Goal: Information Seeking & Learning: Learn about a topic

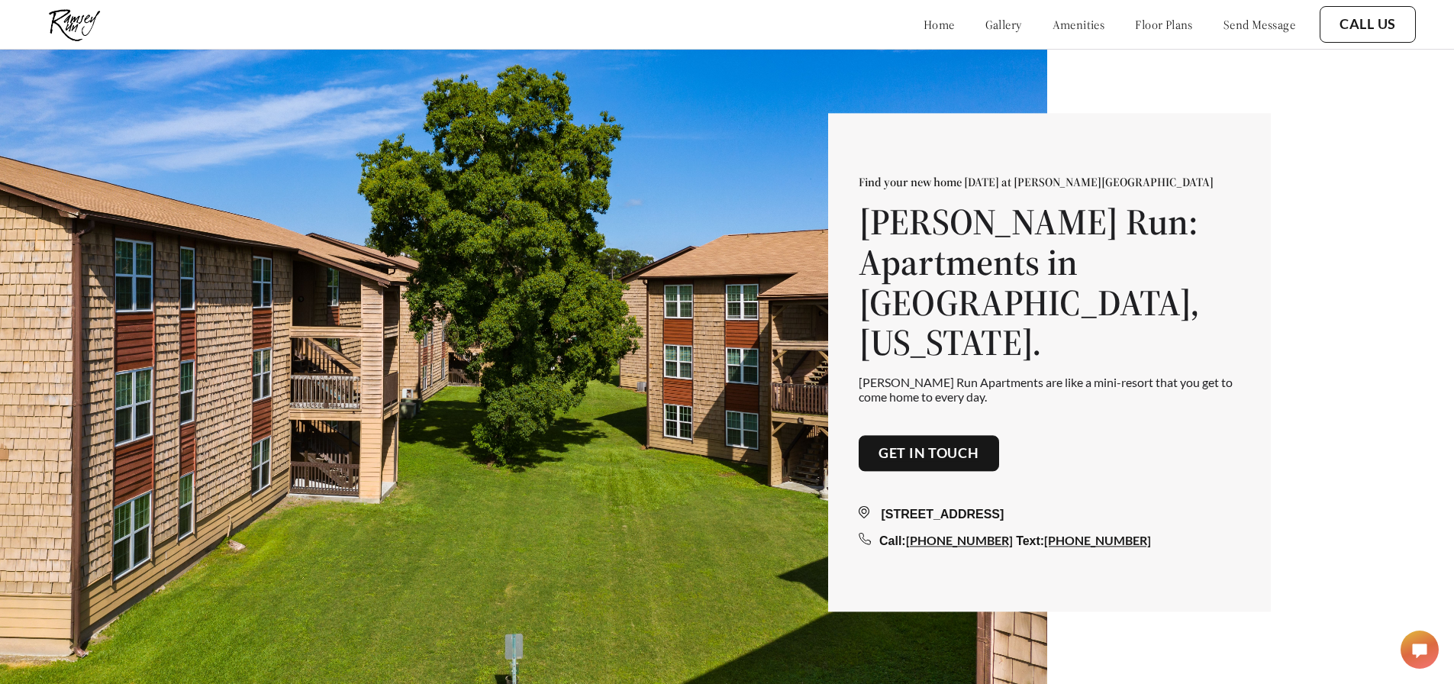
click at [1135, 24] on link "floor plans" at bounding box center [1164, 24] width 58 height 15
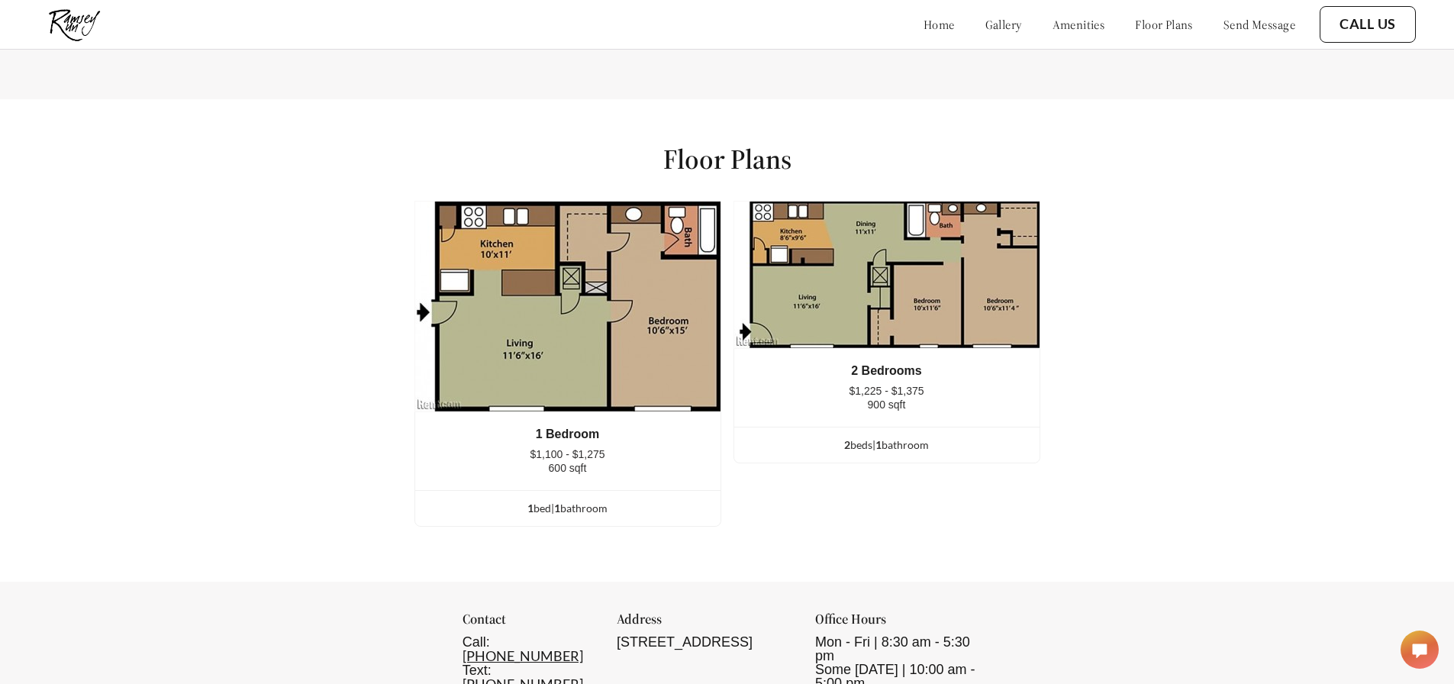
scroll to position [1964, 0]
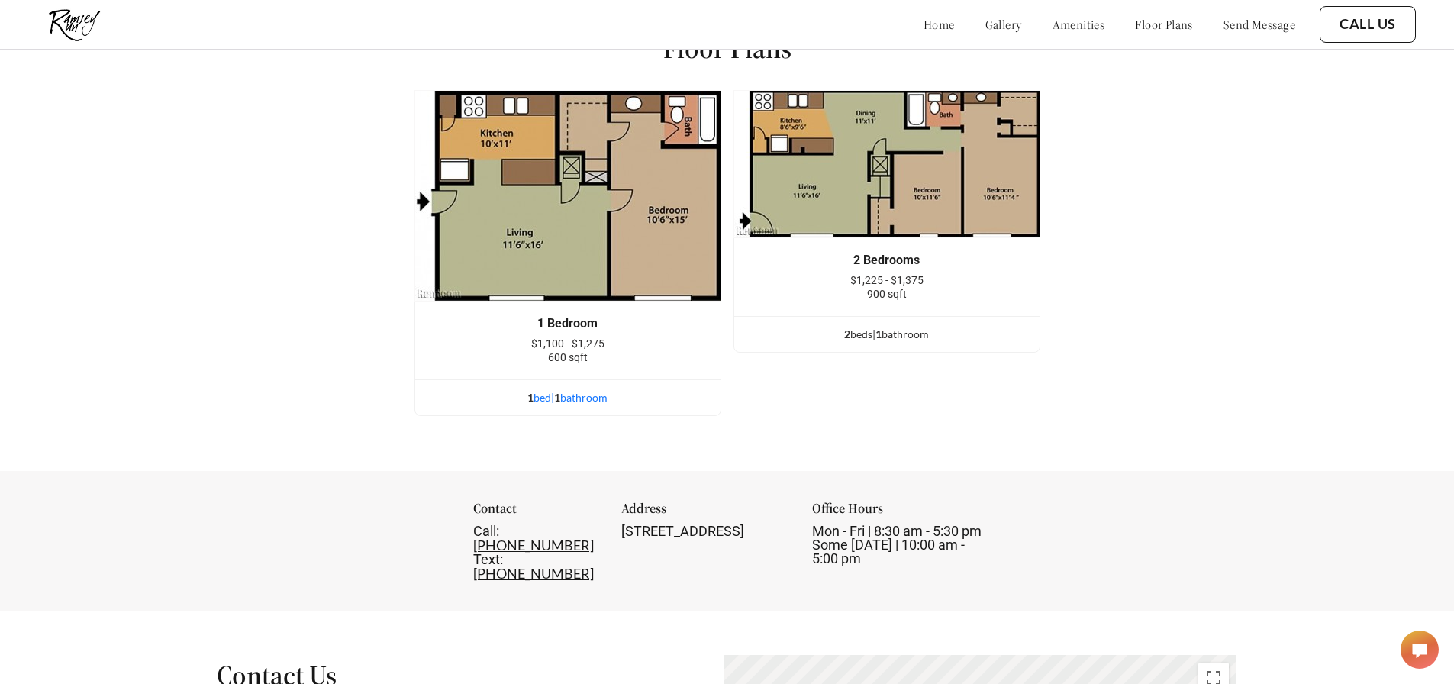
click at [560, 404] on span "1" at bounding box center [557, 397] width 6 height 13
click at [537, 406] on div "1 bed | 1 bathroom" at bounding box center [567, 397] width 305 height 17
click at [538, 406] on div "1 bed | 1 bathroom" at bounding box center [567, 397] width 305 height 17
click at [904, 343] on div "2 bed s | 1 bathroom" at bounding box center [886, 334] width 305 height 17
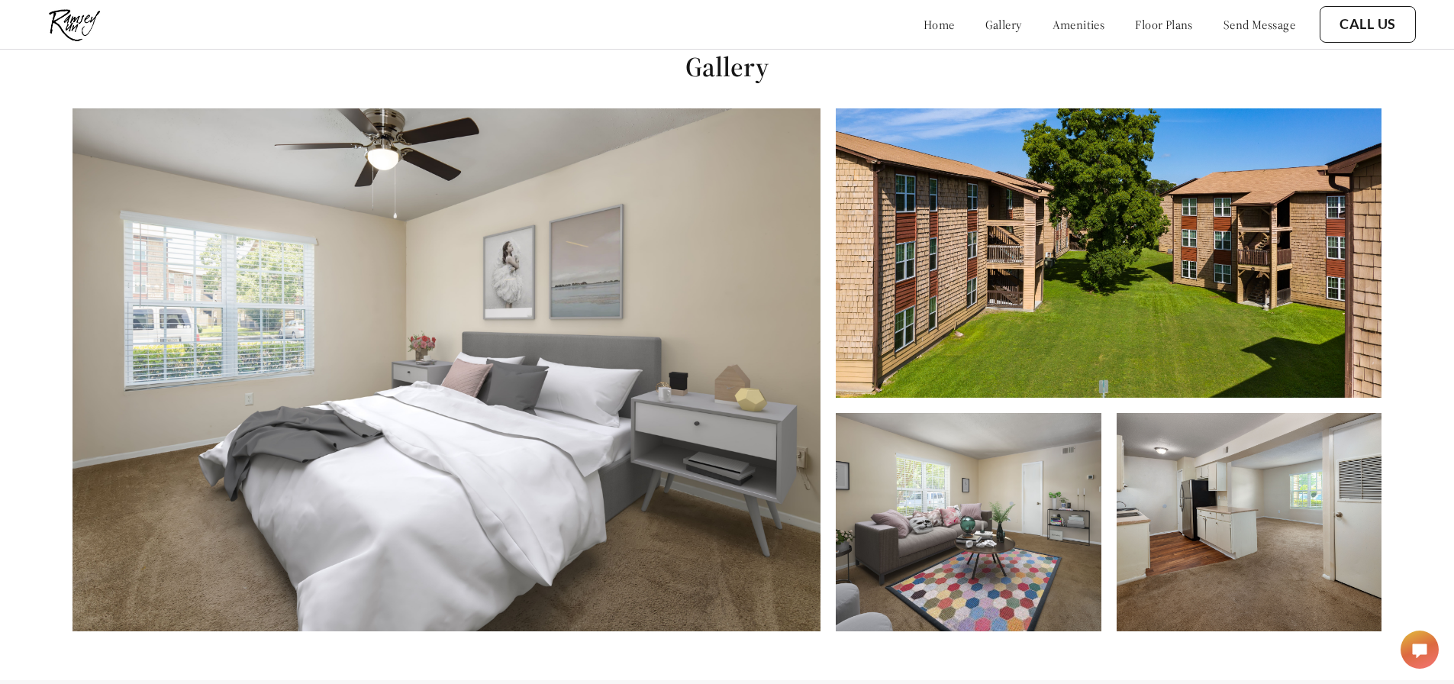
scroll to position [895, 0]
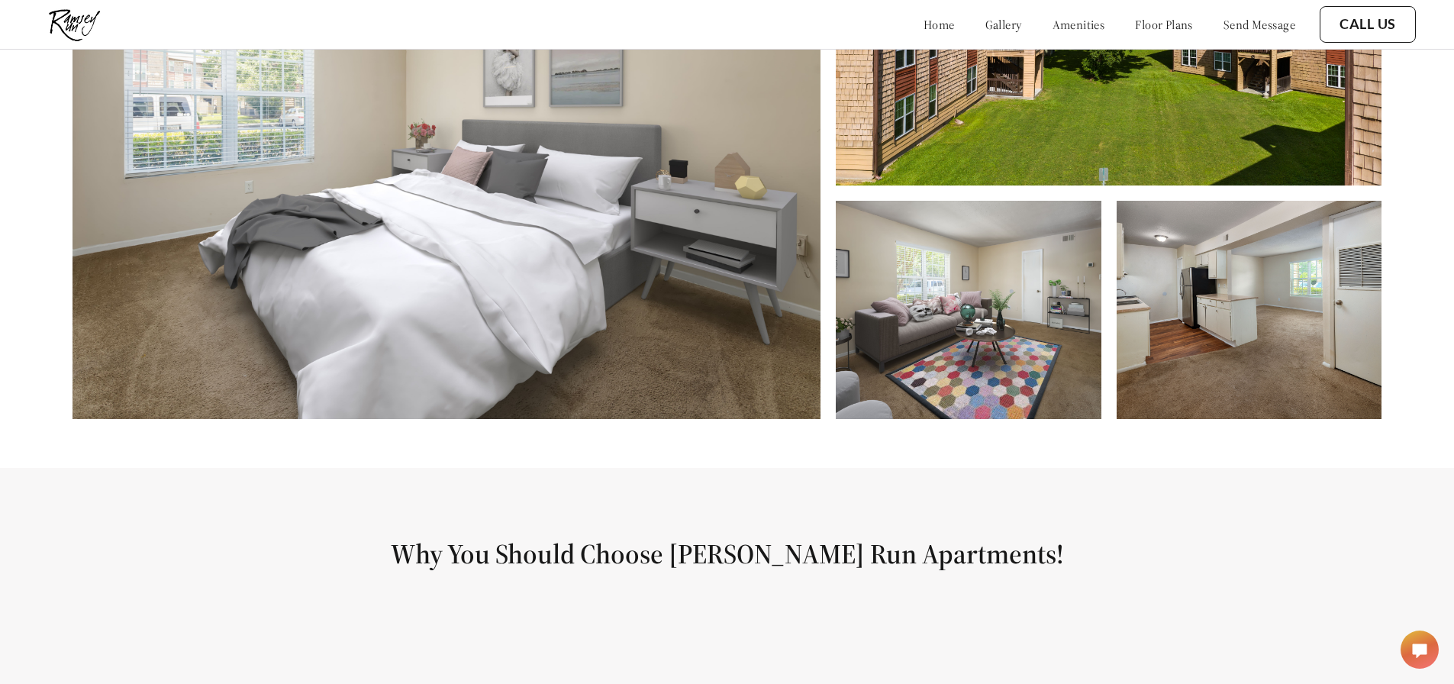
click at [1335, 334] on img at bounding box center [1249, 310] width 265 height 218
